Goal: Navigation & Orientation: Find specific page/section

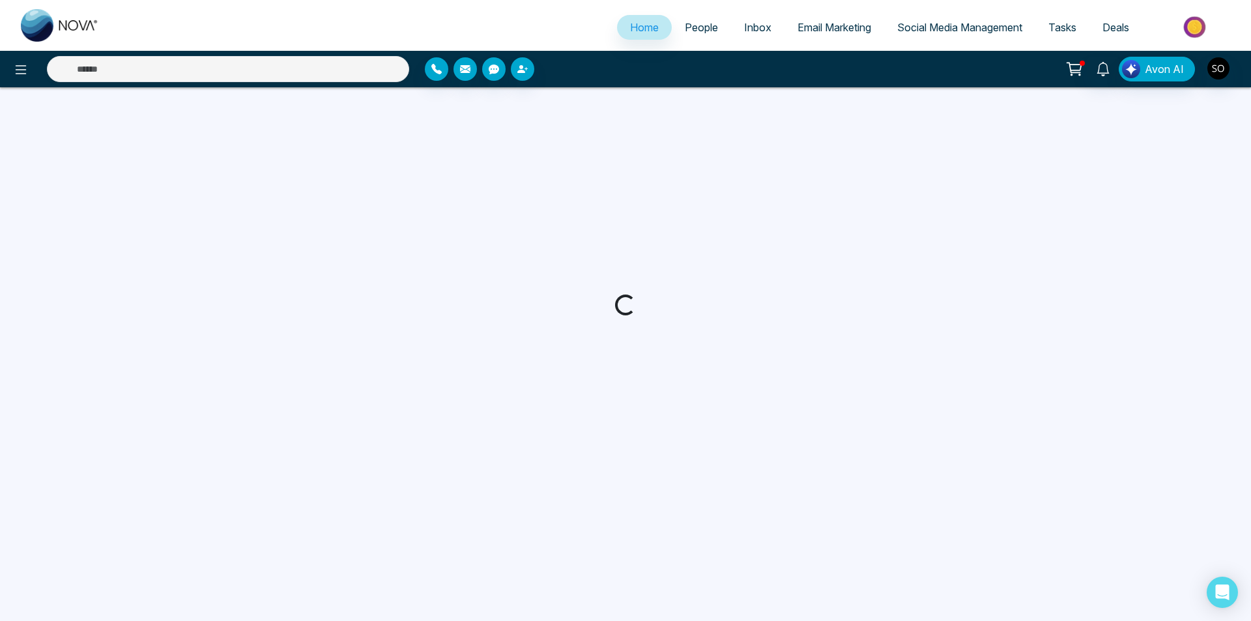
select select "*"
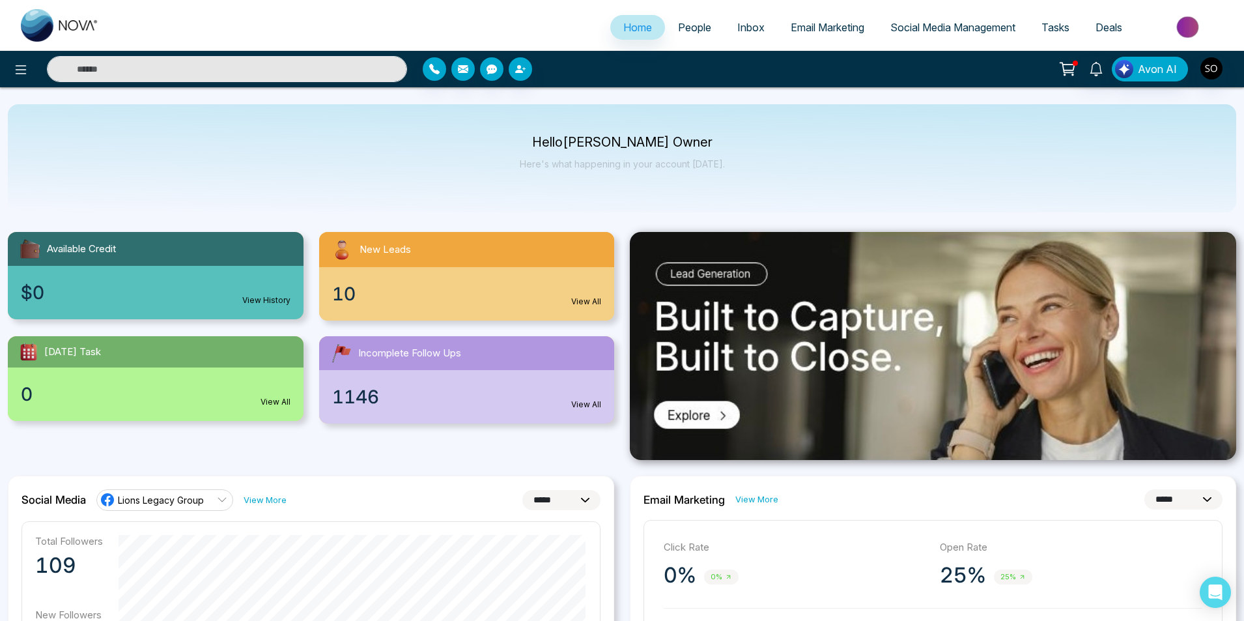
click at [681, 31] on span "People" at bounding box center [694, 27] width 33 height 13
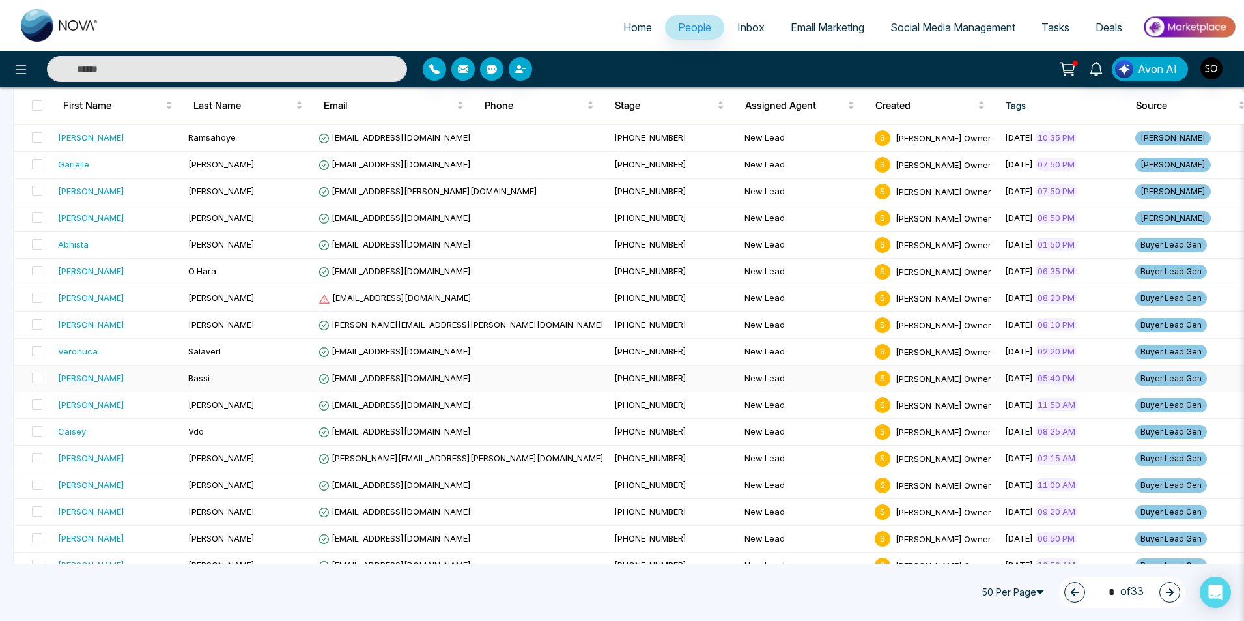
scroll to position [217, 0]
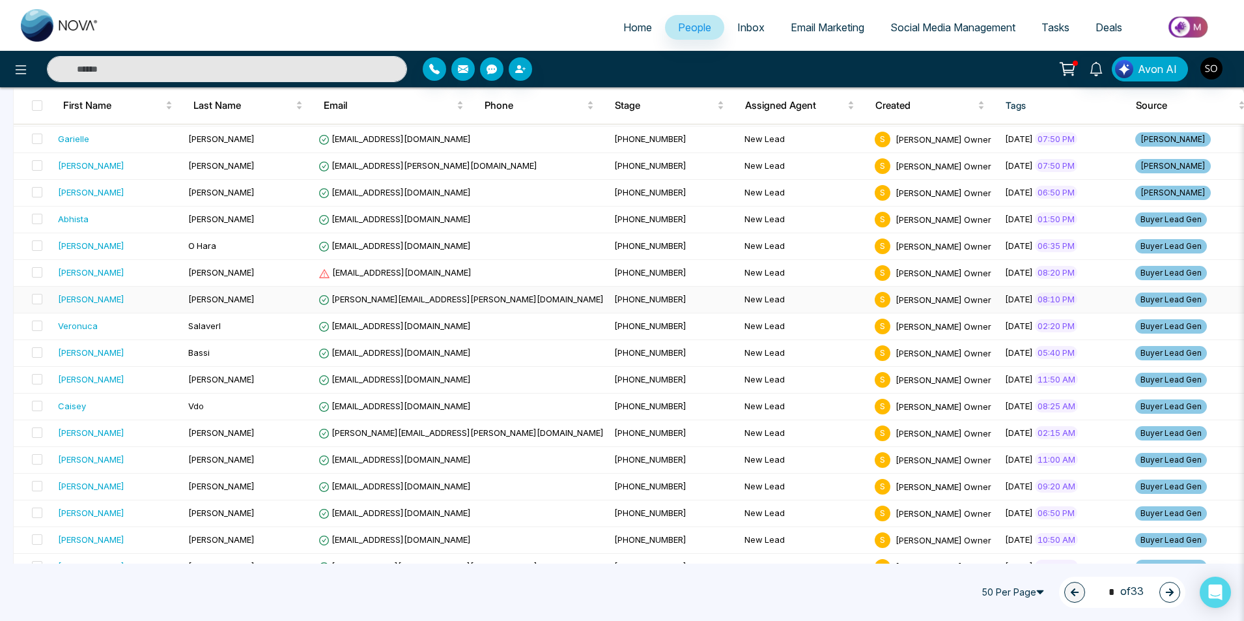
click at [442, 302] on span "[PERSON_NAME][EMAIL_ADDRESS][PERSON_NAME][DOMAIN_NAME]" at bounding box center [461, 299] width 285 height 10
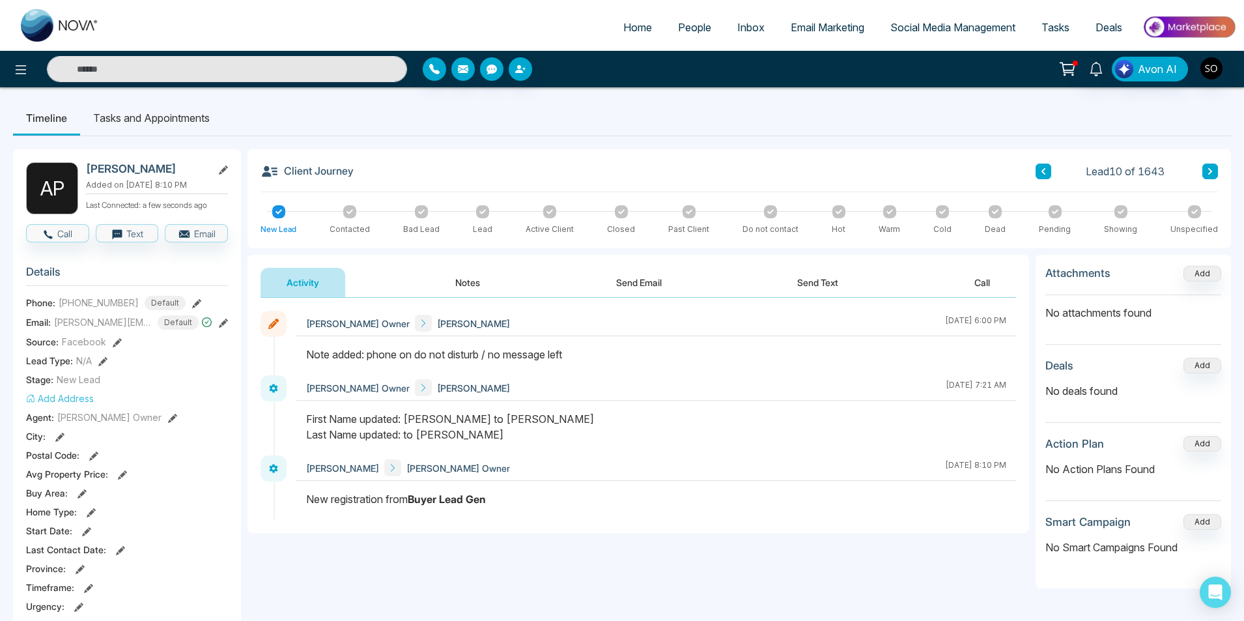
click at [1204, 169] on button at bounding box center [1210, 171] width 16 height 16
